Goal: Navigation & Orientation: Find specific page/section

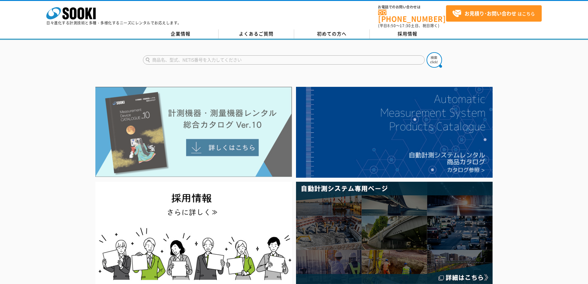
click at [262, 135] on img at bounding box center [193, 132] width 197 height 90
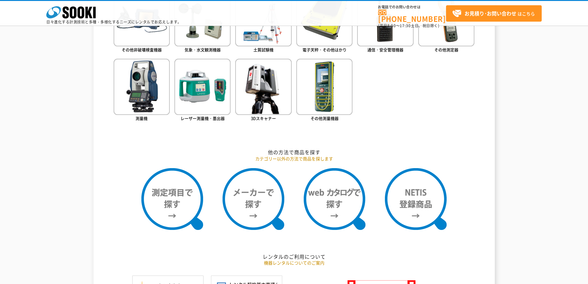
scroll to position [463, 0]
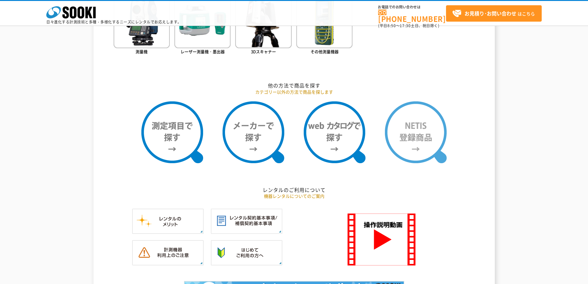
click at [421, 130] on img at bounding box center [416, 132] width 62 height 62
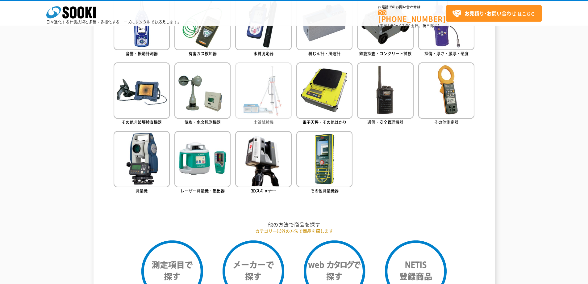
scroll to position [247, 0]
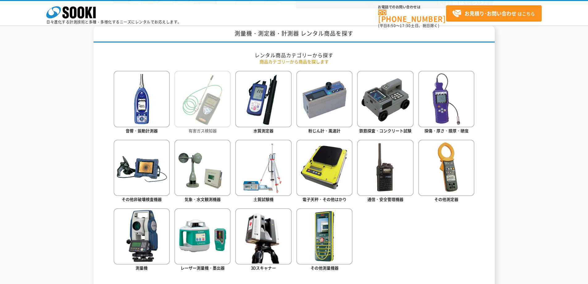
drag, startPoint x: 223, startPoint y: 74, endPoint x: 229, endPoint y: 71, distance: 6.5
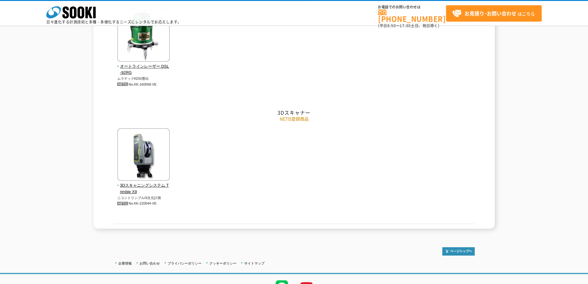
scroll to position [1894, 0]
